Goal: Task Accomplishment & Management: Complete application form

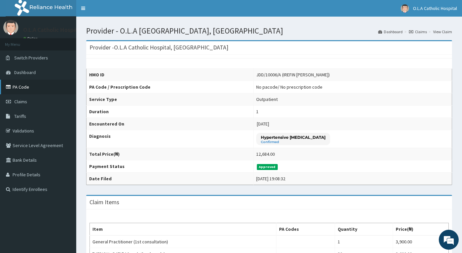
click at [21, 87] on link "PA Code" at bounding box center [38, 87] width 76 height 15
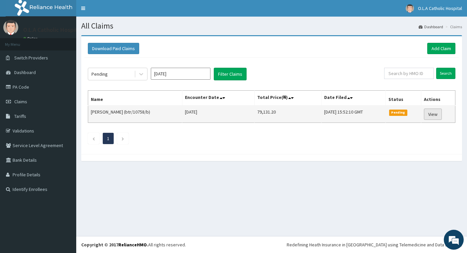
click at [436, 115] on link "View" at bounding box center [433, 113] width 18 height 11
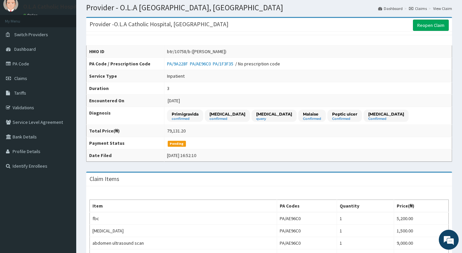
scroll to position [12, 0]
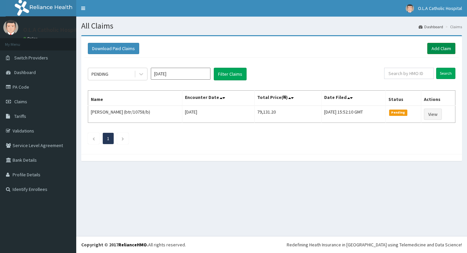
click at [442, 45] on link "Add Claim" at bounding box center [441, 48] width 28 height 11
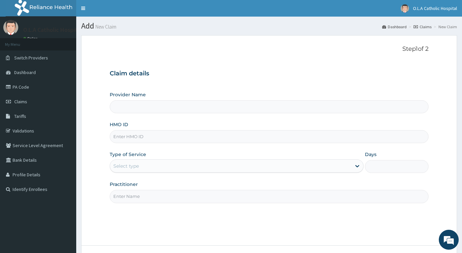
click at [143, 138] on input "HMO ID" at bounding box center [269, 136] width 319 height 13
paste input "btr/10758/b"
type input "btr/10758/b"
click at [137, 170] on div "Select type" at bounding box center [231, 165] width 242 height 11
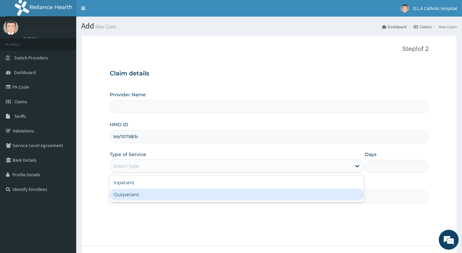
click at [143, 192] on div "Outpatient" at bounding box center [237, 194] width 254 height 12
type input "1"
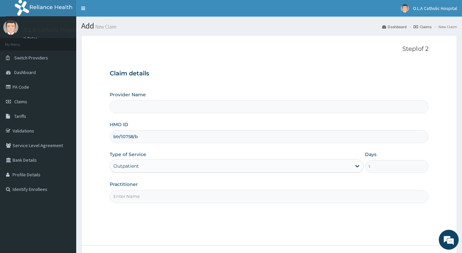
type input "O.L.A Catholic Hospital, Oluyoro"
click at [148, 205] on div "Step 1 of 2 Claim details Provider Name O.L.A Catholic Hospital, Oluyoro HMO ID…" at bounding box center [269, 140] width 319 height 190
click at [150, 196] on input "Practitioner" at bounding box center [269, 196] width 319 height 13
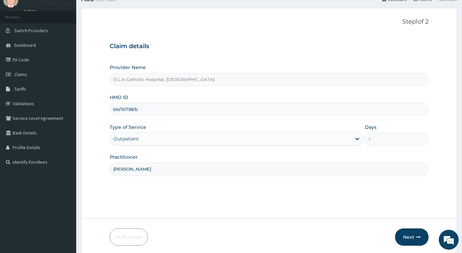
scroll to position [52, 0]
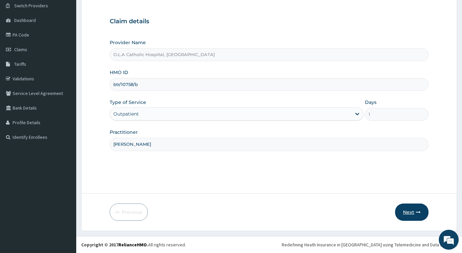
type input "DR BAMIGBOYE"
click at [417, 217] on button "Next" at bounding box center [411, 211] width 33 height 17
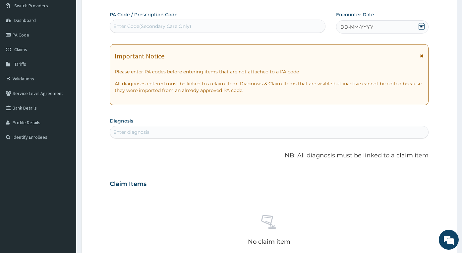
click at [164, 24] on div "Enter Code(Secondary Care Only)" at bounding box center [152, 26] width 78 height 7
paste input "PA/689135"
type input "PA/689135"
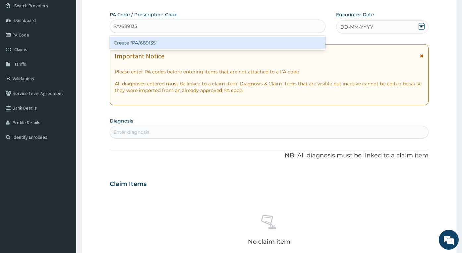
click at [193, 40] on div "Create "PA/689135"" at bounding box center [218, 43] width 216 height 12
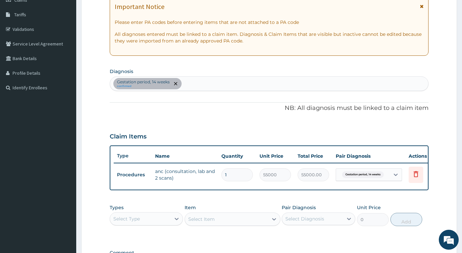
scroll to position [185, 0]
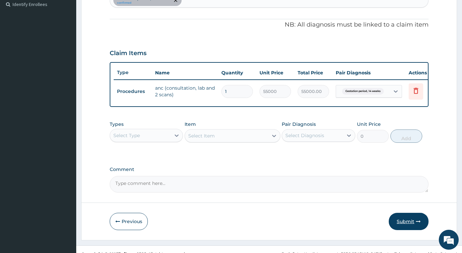
click at [398, 227] on button "Submit" at bounding box center [409, 221] width 40 height 17
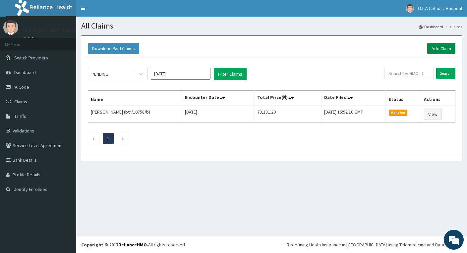
click at [445, 46] on link "Add Claim" at bounding box center [441, 48] width 28 height 11
click at [121, 74] on div "PENDING" at bounding box center [111, 74] width 46 height 11
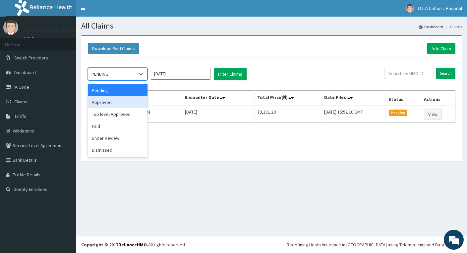
click at [114, 103] on div "Approved" at bounding box center [118, 102] width 60 height 12
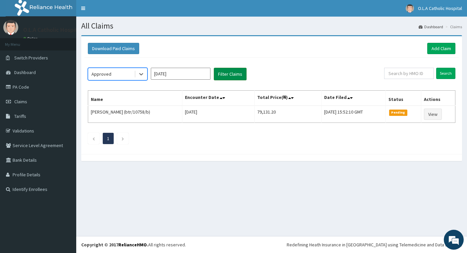
click at [232, 74] on button "Filter Claims" at bounding box center [230, 74] width 33 height 13
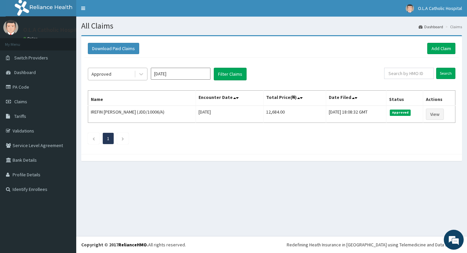
click at [117, 72] on div "Approved" at bounding box center [111, 74] width 46 height 11
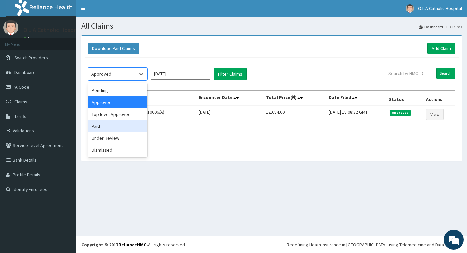
click at [104, 124] on div "Paid" at bounding box center [118, 126] width 60 height 12
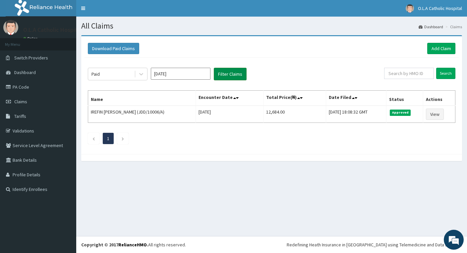
click at [240, 78] on button "Filter Claims" at bounding box center [230, 74] width 33 height 13
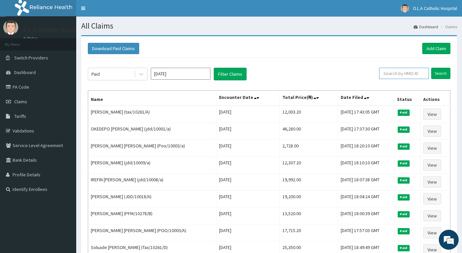
click at [407, 78] on input "text" at bounding box center [404, 73] width 50 height 11
paste input "btr/10758/b"
type input "btr/10758/b"
click at [439, 74] on input "Search" at bounding box center [440, 73] width 19 height 11
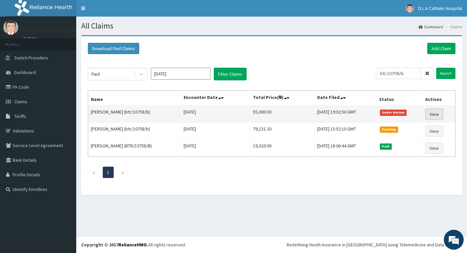
click at [434, 116] on link "View" at bounding box center [434, 113] width 18 height 11
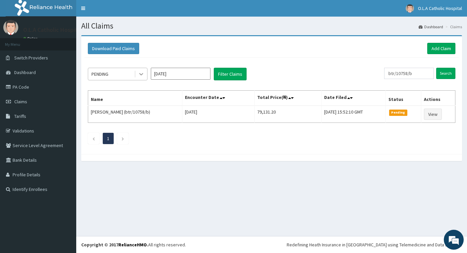
click at [142, 77] on icon at bounding box center [141, 74] width 7 height 7
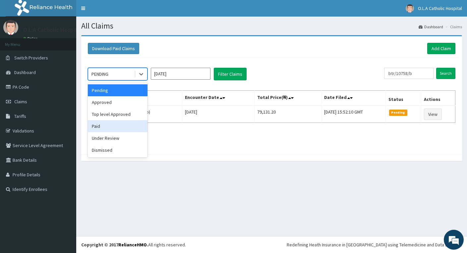
click at [113, 126] on div "Paid" at bounding box center [118, 126] width 60 height 12
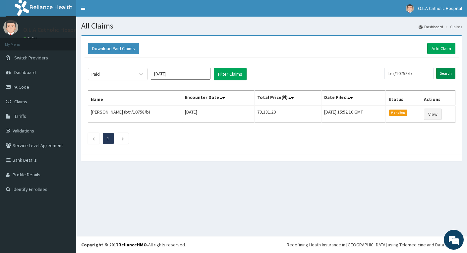
click at [445, 74] on input "Search" at bounding box center [445, 73] width 19 height 11
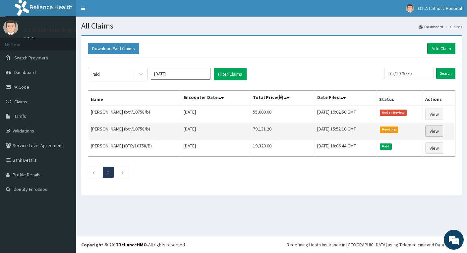
click at [441, 133] on link "View" at bounding box center [434, 130] width 18 height 11
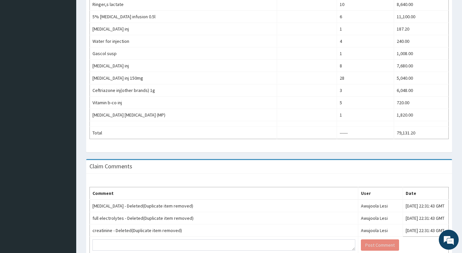
scroll to position [277, 0]
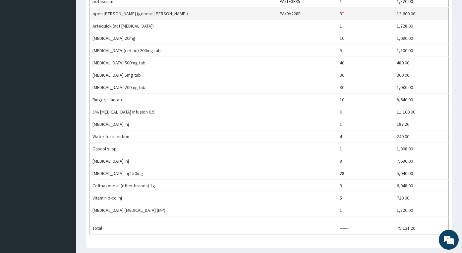
click at [338, 14] on td "3 * Quantity has been changed" at bounding box center [365, 14] width 57 height 12
click at [337, 17] on td "3 * Quantity has been changed" at bounding box center [365, 14] width 57 height 12
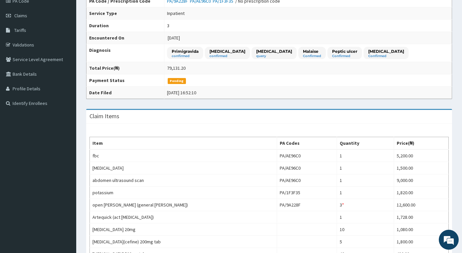
scroll to position [12, 0]
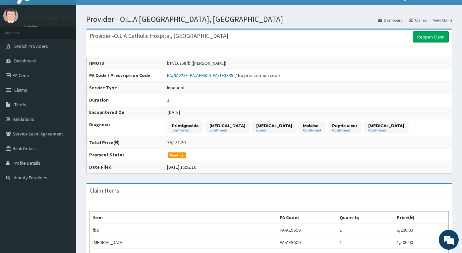
click at [179, 62] on div "btr/10758/b (Adejumoke Olatunji)" at bounding box center [196, 63] width 59 height 7
click at [195, 66] on div "btr/10758/b (Adejumoke Olatunji)" at bounding box center [196, 63] width 59 height 7
drag, startPoint x: 195, startPoint y: 61, endPoint x: 171, endPoint y: 65, distance: 24.6
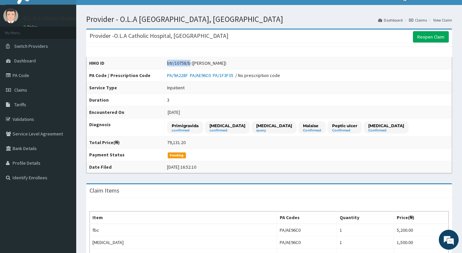
click at [171, 65] on td "btr/10758/b (Adejumoke Olatunji)" at bounding box center [308, 63] width 288 height 12
copy div "btr/10758/b"
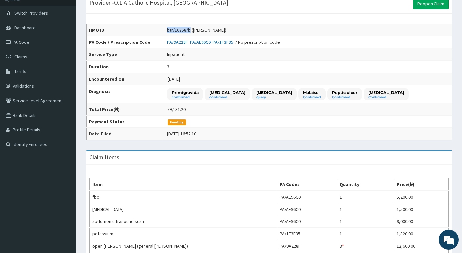
copy div "btr/10758/b"
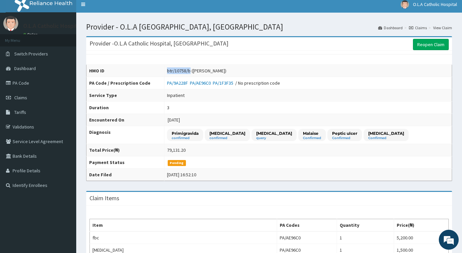
scroll to position [0, 0]
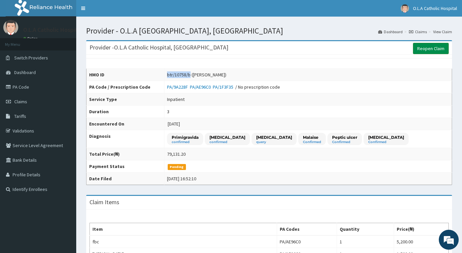
click at [437, 48] on link "Reopen Claim" at bounding box center [431, 48] width 36 height 11
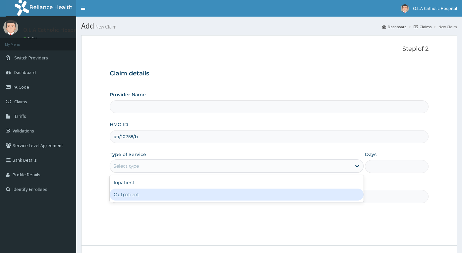
click at [156, 197] on div "Outpatient" at bounding box center [237, 194] width 254 height 12
type input "1"
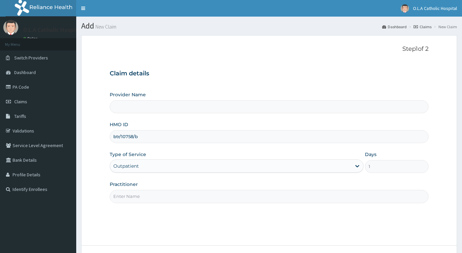
click at [156, 197] on input "Practitioner" at bounding box center [269, 196] width 319 height 13
type input "S"
type input "[PERSON_NAME]"
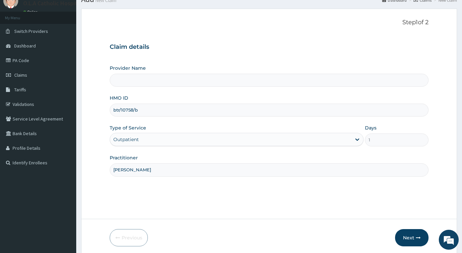
scroll to position [52, 0]
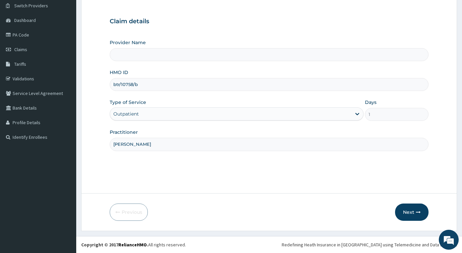
type input "O.L.A Catholic Hospital, [GEOGRAPHIC_DATA]"
type input "[PERSON_NAME]"
click at [412, 214] on button "Next" at bounding box center [411, 211] width 33 height 17
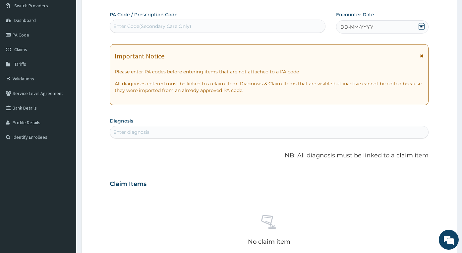
scroll to position [0, 0]
click at [184, 28] on div "Enter Code(Secondary Care Only)" at bounding box center [152, 26] width 78 height 7
paste input "PA/AE96C0"
type input "PA/AE96C0"
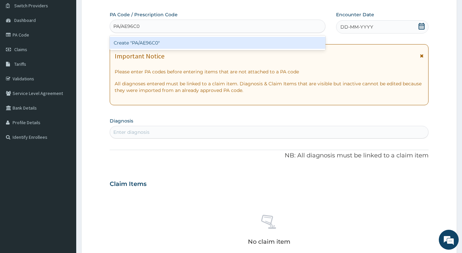
click at [194, 41] on div "Create "PA/AE96C0"" at bounding box center [218, 43] width 216 height 12
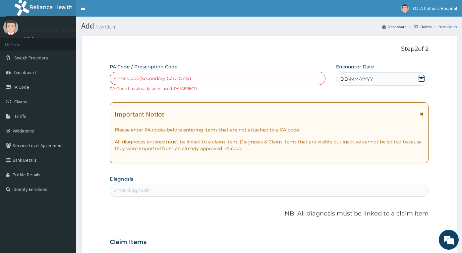
click at [181, 78] on div "Enter Code(Secondary Care Only)" at bounding box center [152, 78] width 78 height 7
paste input "PA/49CB0A"
type input "PA/49CB0A"
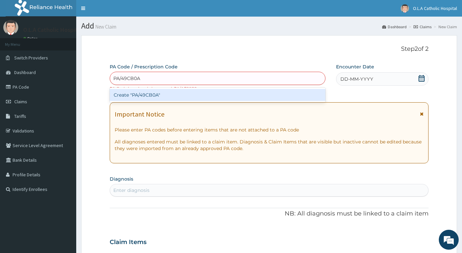
click at [174, 92] on div "Create "PA/49CB0A"" at bounding box center [218, 95] width 216 height 12
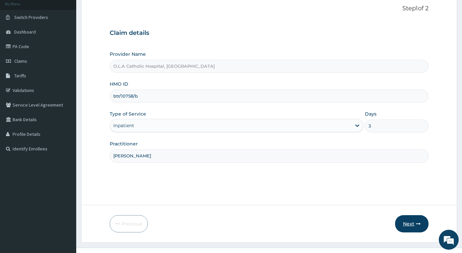
scroll to position [52, 0]
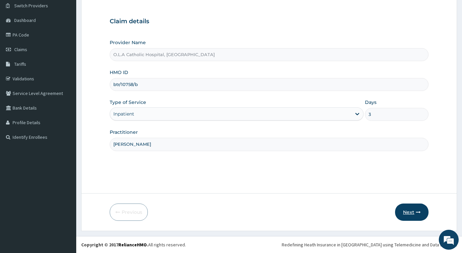
click at [413, 213] on button "Next" at bounding box center [411, 211] width 33 height 17
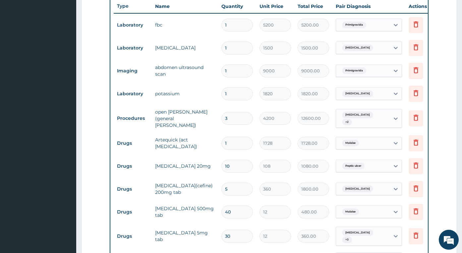
scroll to position [0, 0]
click at [229, 97] on input "1" at bounding box center [236, 93] width 31 height 13
type input "3"
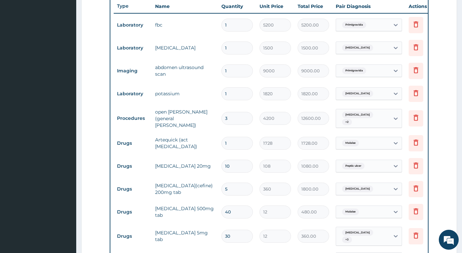
type input "5460.00"
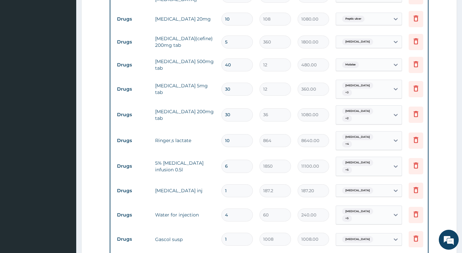
scroll to position [417, 0]
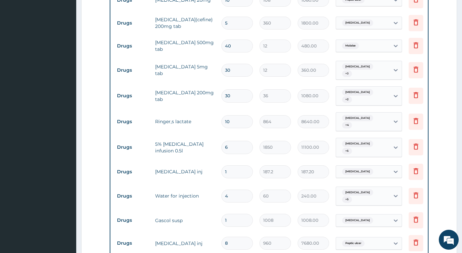
type input "3"
click at [235, 165] on input "1" at bounding box center [236, 171] width 31 height 13
type input "5"
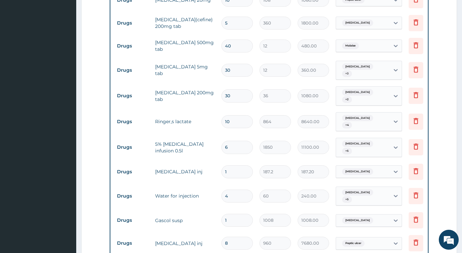
type input "936.00"
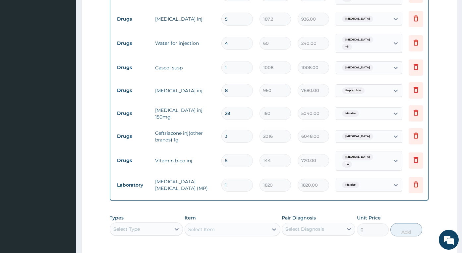
scroll to position [620, 0]
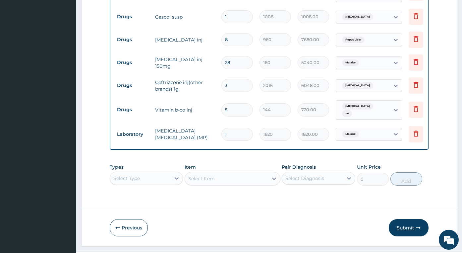
type input "5"
click at [415, 219] on button "Submit" at bounding box center [409, 227] width 40 height 17
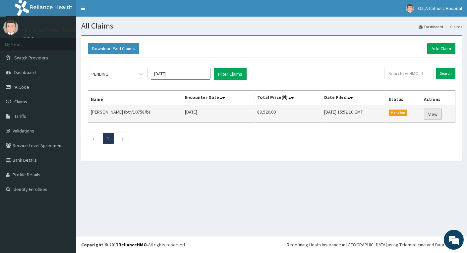
click at [442, 119] on link "View" at bounding box center [433, 113] width 18 height 11
click at [434, 117] on link "View" at bounding box center [433, 113] width 18 height 11
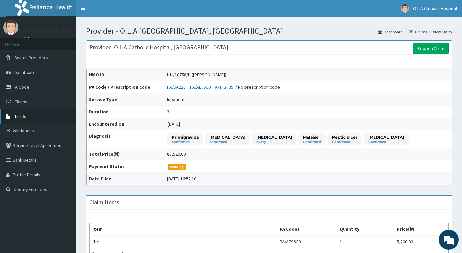
click at [25, 115] on span "Tariffs" at bounding box center [20, 116] width 12 height 6
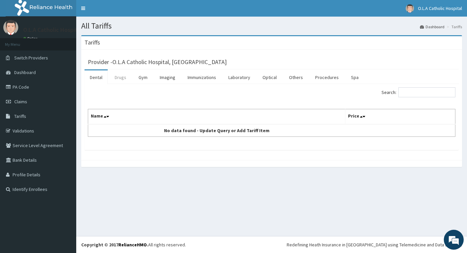
click at [116, 78] on link "Drugs" at bounding box center [120, 77] width 22 height 14
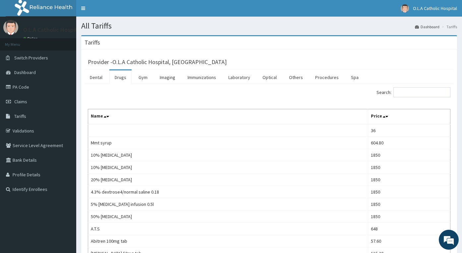
click at [422, 97] on div "Search:" at bounding box center [362, 93] width 176 height 12
click at [424, 95] on input "Search:" at bounding box center [422, 92] width 57 height 10
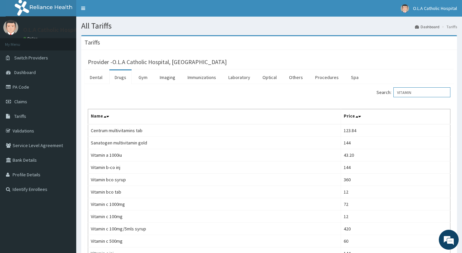
click at [406, 94] on input "VITAMIN" at bounding box center [422, 92] width 57 height 10
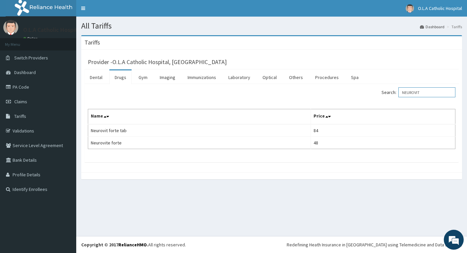
type input "NEUROVIT"
click at [26, 89] on link "PA Code" at bounding box center [38, 87] width 76 height 15
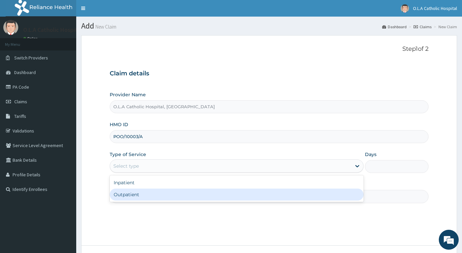
click at [142, 196] on div "Outpatient" at bounding box center [237, 194] width 254 height 12
type input "1"
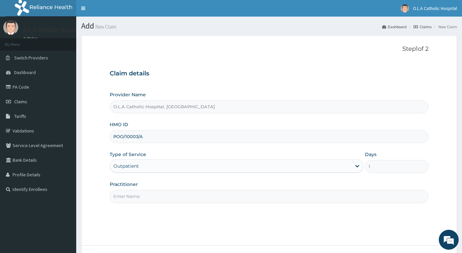
click at [142, 196] on input "Practitioner" at bounding box center [269, 196] width 319 height 13
type input "S"
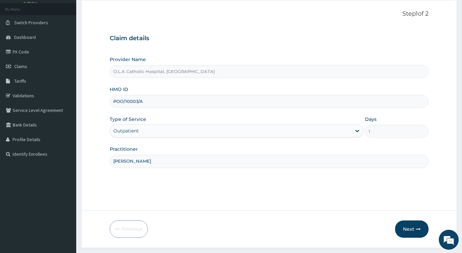
scroll to position [52, 0]
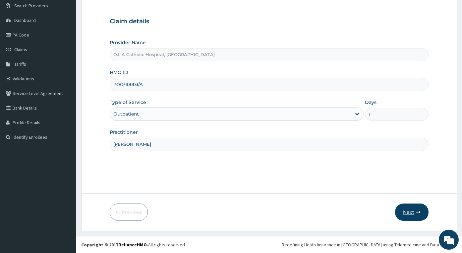
type input "DR OTURA"
click at [410, 211] on button "Next" at bounding box center [411, 211] width 33 height 17
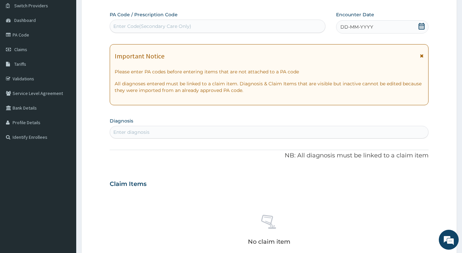
click at [171, 25] on div "Enter Code(Secondary Care Only)" at bounding box center [152, 26] width 78 height 7
paste input "PA/4F1952"
type input "PA/4F1952"
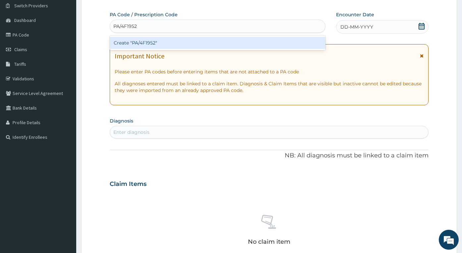
click at [176, 40] on div "Create "PA/4F1952"" at bounding box center [218, 43] width 216 height 12
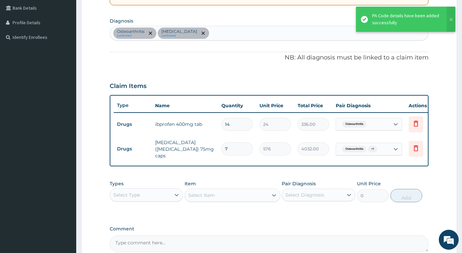
scroll to position [152, 0]
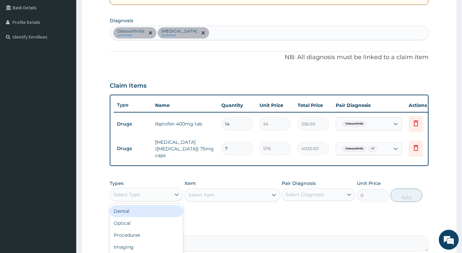
click at [125, 197] on div "Select Type" at bounding box center [126, 194] width 27 height 7
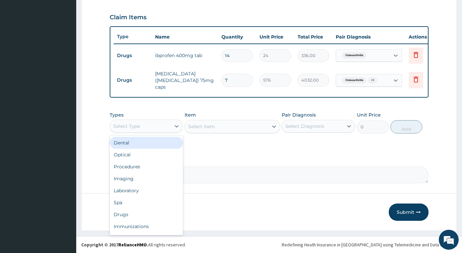
scroll to position [222, 0]
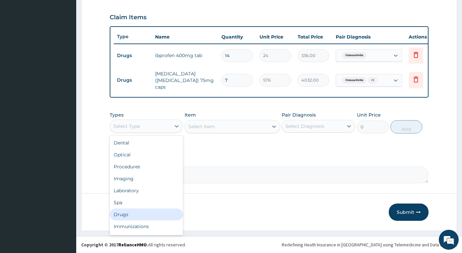
drag, startPoint x: 129, startPoint y: 216, endPoint x: 148, endPoint y: 152, distance: 66.9
click at [129, 216] on div "Drugs" at bounding box center [146, 214] width 73 height 12
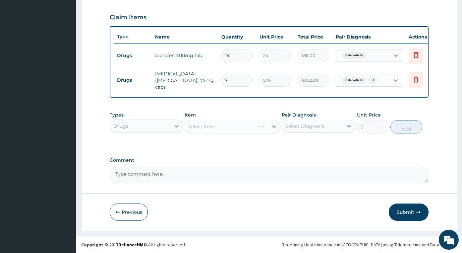
click at [215, 125] on div "Select Item" at bounding box center [233, 126] width 96 height 13
click at [323, 127] on div "Select Diagnosis" at bounding box center [304, 126] width 39 height 7
drag, startPoint x: 321, startPoint y: 144, endPoint x: 310, endPoint y: 141, distance: 12.0
click at [319, 144] on label "Osteoarthritis" at bounding box center [309, 142] width 33 height 7
checkbox input "true"
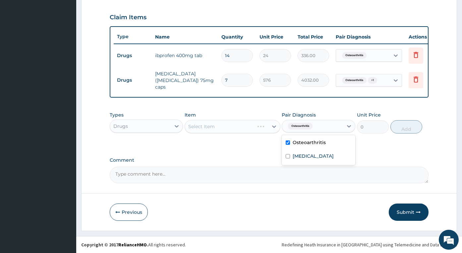
click at [246, 126] on div "Select Item" at bounding box center [233, 126] width 96 height 13
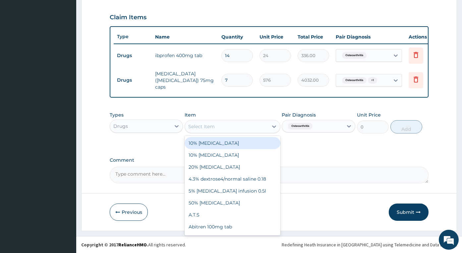
click at [250, 127] on div "Select Item" at bounding box center [226, 126] width 83 height 11
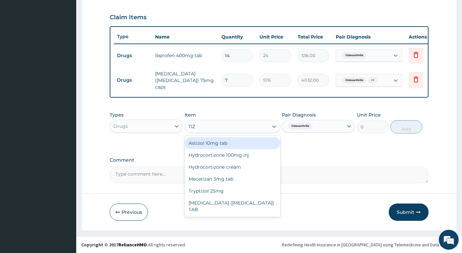
type input "TIZA"
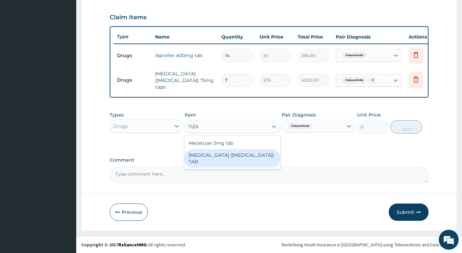
click at [208, 155] on div "[MEDICAL_DATA] ([MEDICAL_DATA]) TAB" at bounding box center [233, 158] width 96 height 19
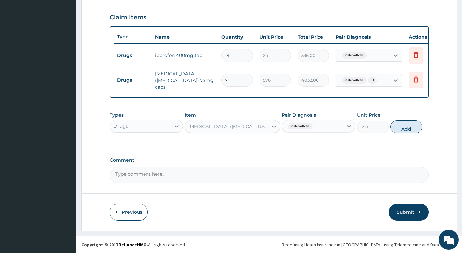
click at [404, 124] on button "Add" at bounding box center [407, 126] width 32 height 13
type input "0"
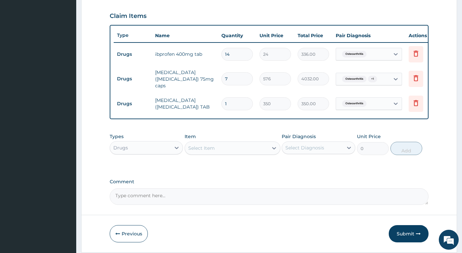
type input "0.00"
type input "7"
type input "2450.00"
type input "7"
click at [227, 150] on div "Select Item" at bounding box center [226, 148] width 83 height 11
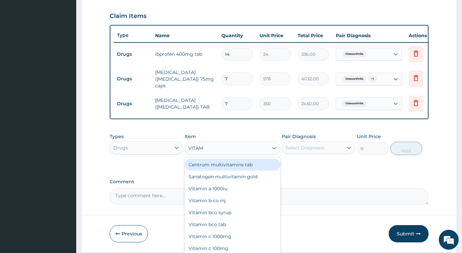
type input "VITAMI"
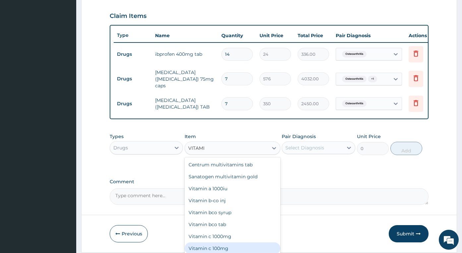
click at [238, 247] on div "Vitamin c 100mg" at bounding box center [233, 248] width 96 height 12
type input "12"
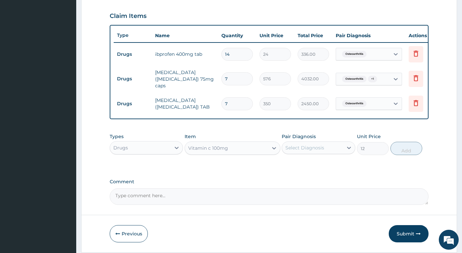
click at [317, 151] on div "Select Diagnosis" at bounding box center [304, 147] width 39 height 7
click at [312, 167] on label "Osteoarthritis" at bounding box center [309, 163] width 33 height 7
checkbox input "true"
click at [409, 150] on button "Add" at bounding box center [407, 148] width 32 height 13
type input "0"
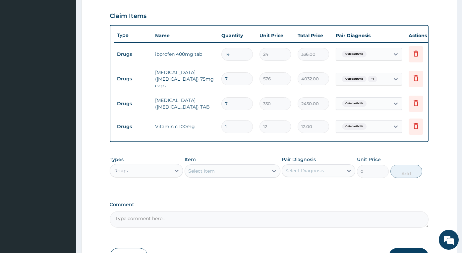
type input "0.00"
type input "3"
type input "36.00"
type input "30"
type input "360.00"
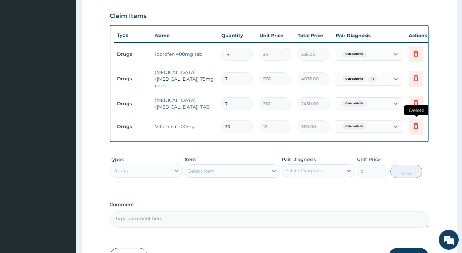
type input "30"
click at [418, 123] on icon at bounding box center [416, 126] width 8 height 8
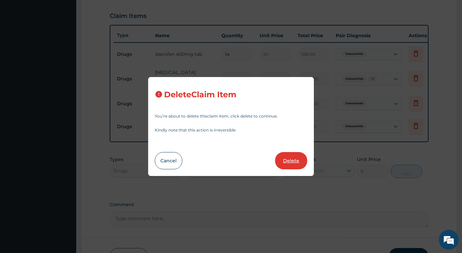
click at [298, 165] on button "Delete" at bounding box center [291, 160] width 32 height 17
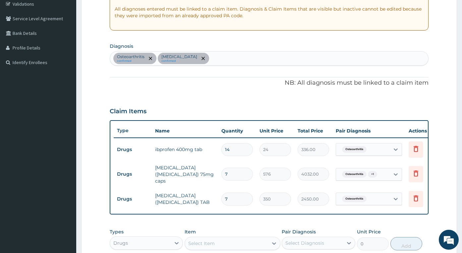
scroll to position [122, 0]
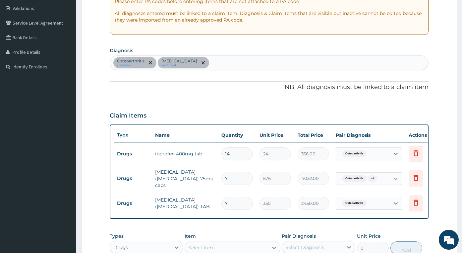
click at [396, 176] on icon at bounding box center [396, 178] width 7 height 7
click at [244, 97] on div "PA Code / Prescription Code PA/4F1952 Encounter Date 16-09-2025 Important Notic…" at bounding box center [269, 122] width 319 height 363
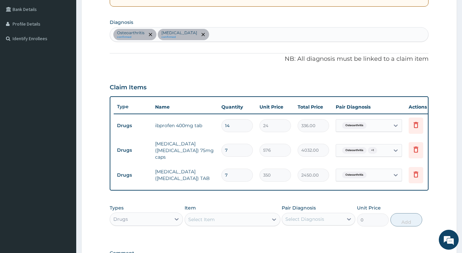
scroll to position [189, 0]
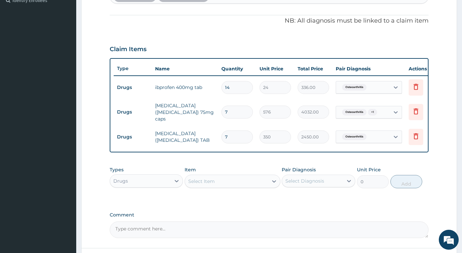
click at [224, 183] on div "Select Item" at bounding box center [226, 181] width 83 height 11
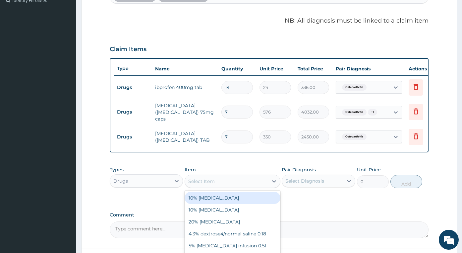
click at [140, 183] on div "Drugs" at bounding box center [140, 180] width 61 height 11
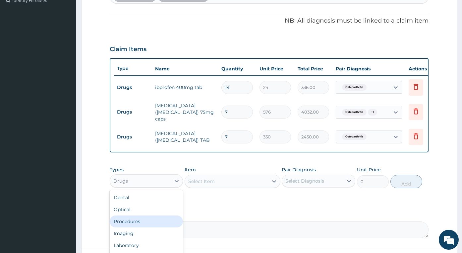
click at [141, 224] on div "Procedures" at bounding box center [146, 221] width 73 height 12
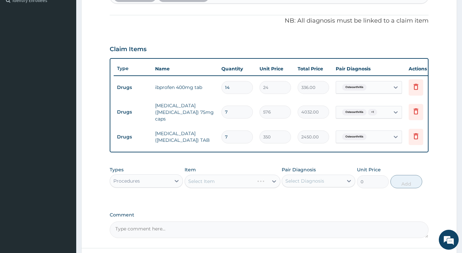
click at [306, 183] on div "Select Diagnosis" at bounding box center [304, 180] width 39 height 7
click at [304, 197] on label "Osteoarthritis" at bounding box center [309, 197] width 33 height 7
checkbox input "true"
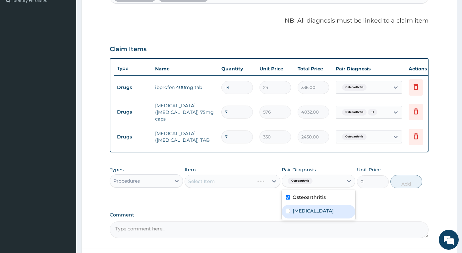
click at [309, 215] on div "[MEDICAL_DATA]" at bounding box center [318, 212] width 73 height 14
checkbox input "true"
click at [254, 181] on div "Select Item" at bounding box center [219, 181] width 69 height 11
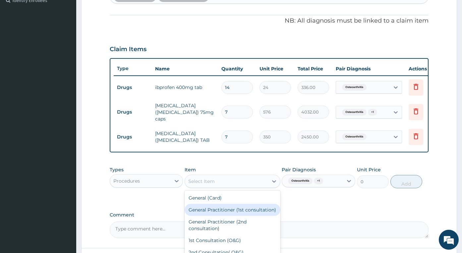
click at [225, 212] on div "General Practitioner (1st consultation)" at bounding box center [233, 210] width 96 height 12
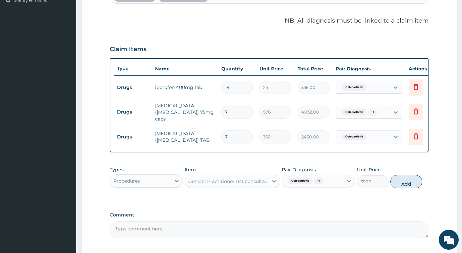
click at [242, 181] on div "General Practitioner (1st consultation)" at bounding box center [228, 181] width 81 height 7
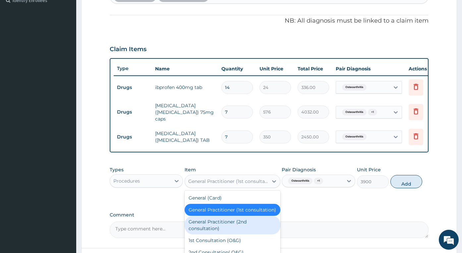
click at [234, 227] on div "General Practitioner (2nd consultation)" at bounding box center [233, 224] width 96 height 19
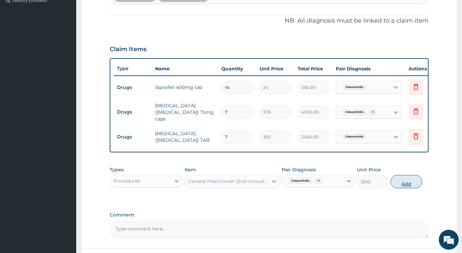
click at [403, 184] on button "Add" at bounding box center [407, 181] width 32 height 13
type input "0"
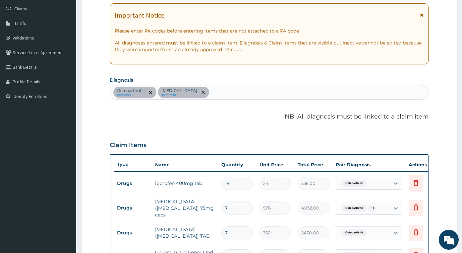
scroll to position [89, 0]
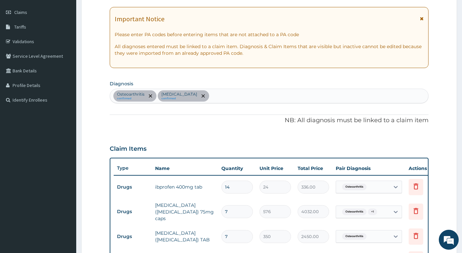
click at [211, 92] on div "Osteoarthritis confirmed Neuropathy confirmed" at bounding box center [269, 96] width 318 height 14
type input "CHRONIC"
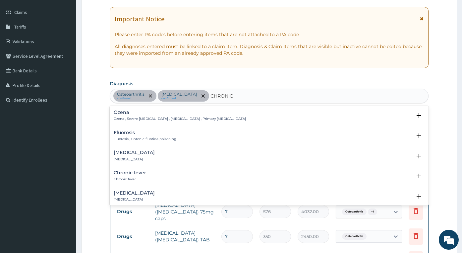
click at [146, 152] on div "Chronic pain Chronic pain" at bounding box center [269, 156] width 311 height 12
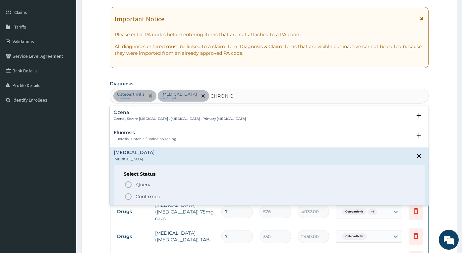
drag, startPoint x: 153, startPoint y: 196, endPoint x: 143, endPoint y: 128, distance: 69.0
click at [152, 196] on p "Confirmed" at bounding box center [148, 196] width 25 height 7
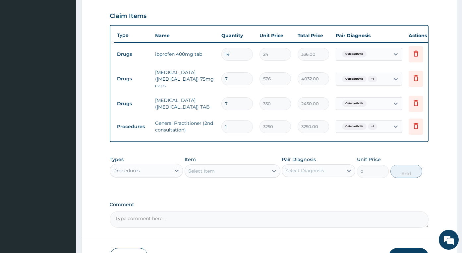
scroll to position [268, 0]
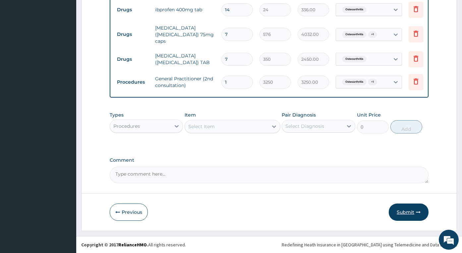
click at [412, 211] on button "Submit" at bounding box center [409, 211] width 40 height 17
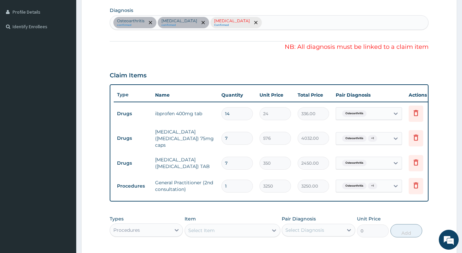
scroll to position [201, 0]
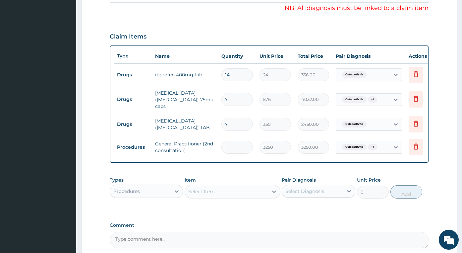
click at [367, 121] on span "Osteoarthritis" at bounding box center [354, 124] width 25 height 7
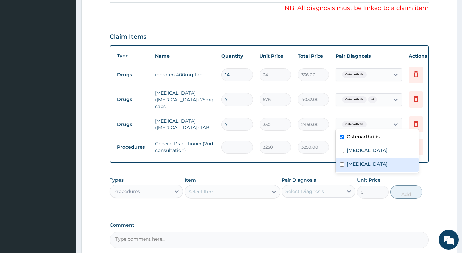
click at [372, 161] on label "[MEDICAL_DATA]" at bounding box center [367, 163] width 41 height 7
checkbox input "true"
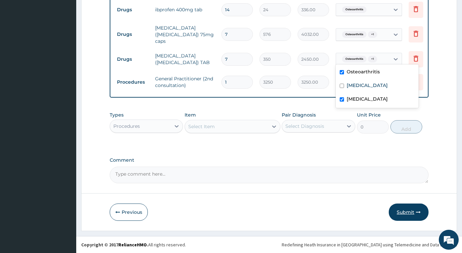
click at [412, 210] on button "Submit" at bounding box center [409, 211] width 40 height 17
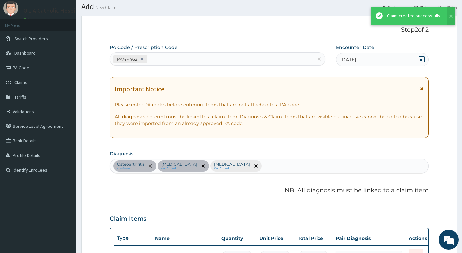
scroll to position [268, 0]
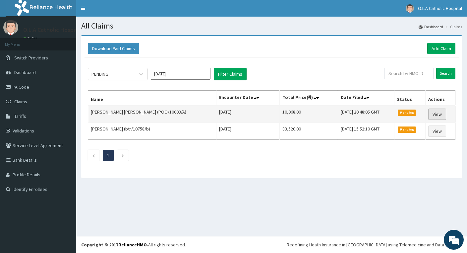
click at [444, 114] on link "View" at bounding box center [437, 113] width 18 height 11
